Goal: Check status: Check status

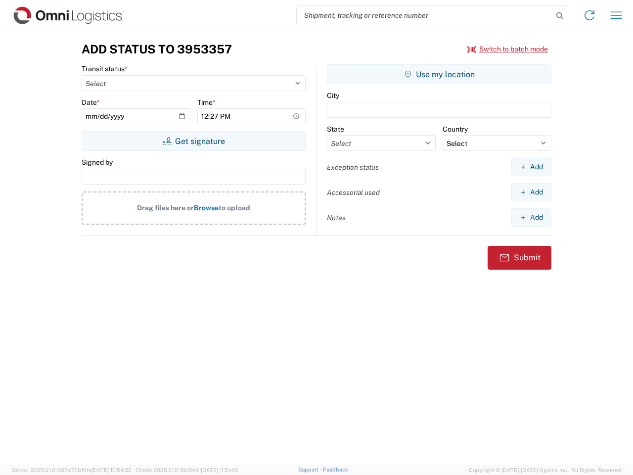
click at [425, 15] on input "search" at bounding box center [425, 15] width 256 height 19
click at [560, 16] on icon at bounding box center [560, 16] width 14 height 14
click at [589, 15] on icon at bounding box center [590, 15] width 16 height 16
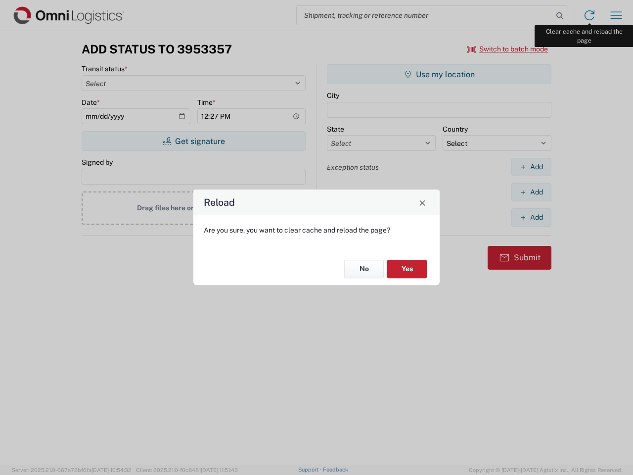
click at [616, 15] on div "Reload Are you sure, you want to clear cache and reload the page? No Yes" at bounding box center [316, 237] width 633 height 475
click at [508, 49] on div "Reload Are you sure, you want to clear cache and reload the page? No Yes" at bounding box center [316, 237] width 633 height 475
click at [193, 141] on div "Reload Are you sure, you want to clear cache and reload the page? No Yes" at bounding box center [316, 237] width 633 height 475
click at [439, 74] on div "Reload Are you sure, you want to clear cache and reload the page? No Yes" at bounding box center [316, 237] width 633 height 475
click at [531, 167] on div "Reload Are you sure, you want to clear cache and reload the page? No Yes" at bounding box center [316, 237] width 633 height 475
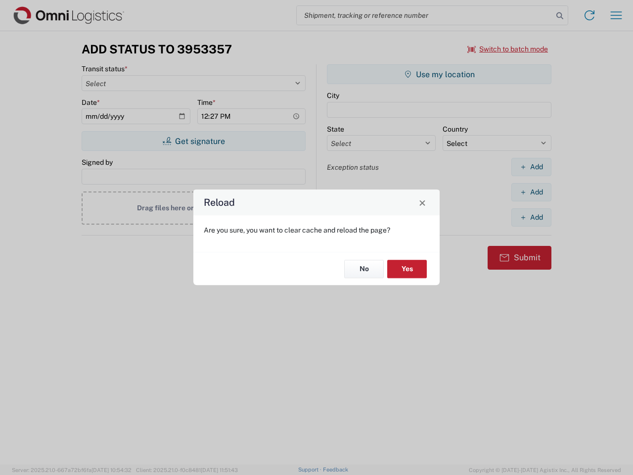
click at [531, 192] on div "Reload Are you sure, you want to clear cache and reload the page? No Yes" at bounding box center [316, 237] width 633 height 475
click at [531, 217] on div "Reload Are you sure, you want to clear cache and reload the page? No Yes" at bounding box center [316, 237] width 633 height 475
